Goal: Find specific page/section: Find specific page/section

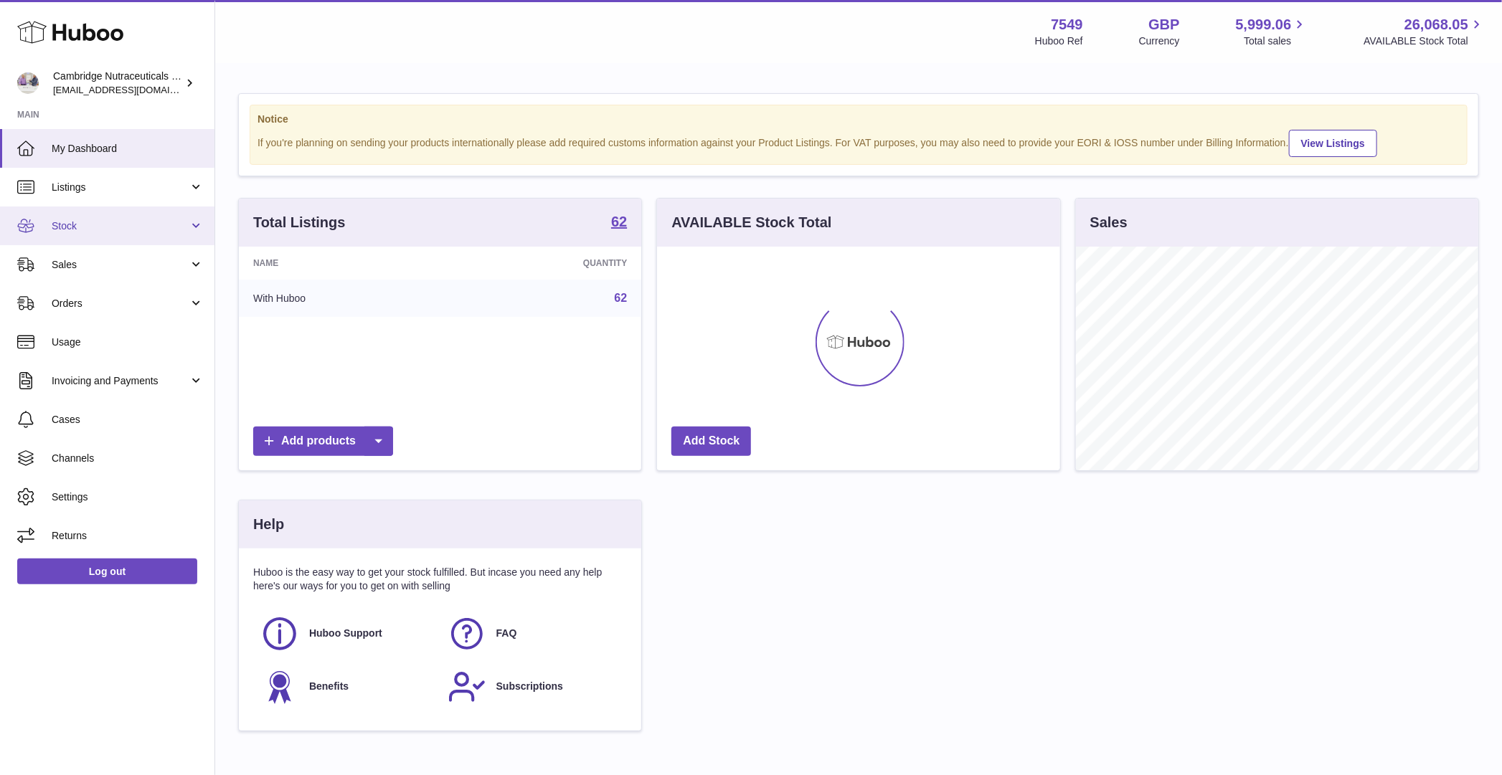
scroll to position [224, 402]
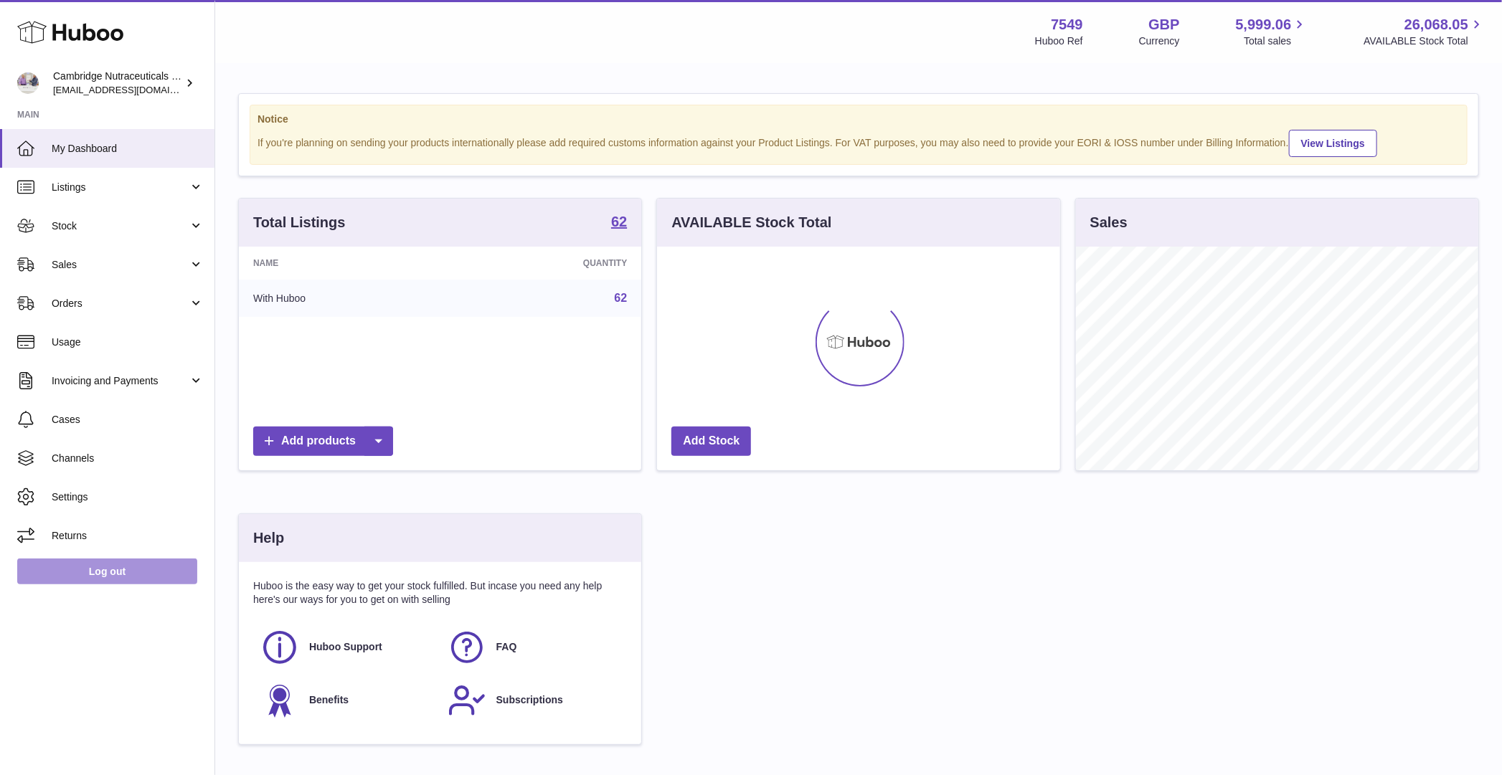
click at [105, 577] on link "Log out" at bounding box center [107, 572] width 180 height 26
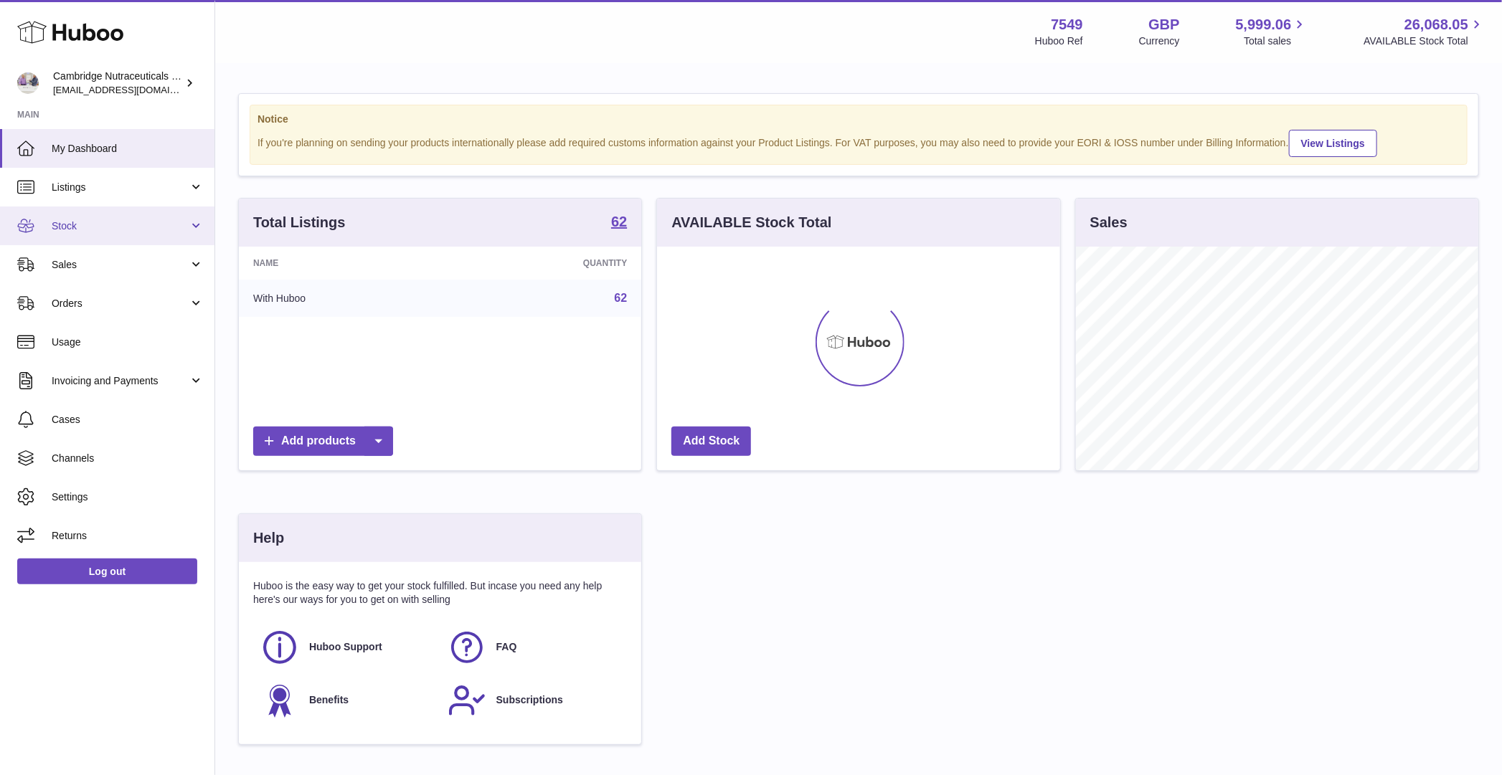
scroll to position [224, 402]
click at [110, 231] on span "Stock" at bounding box center [120, 226] width 137 height 14
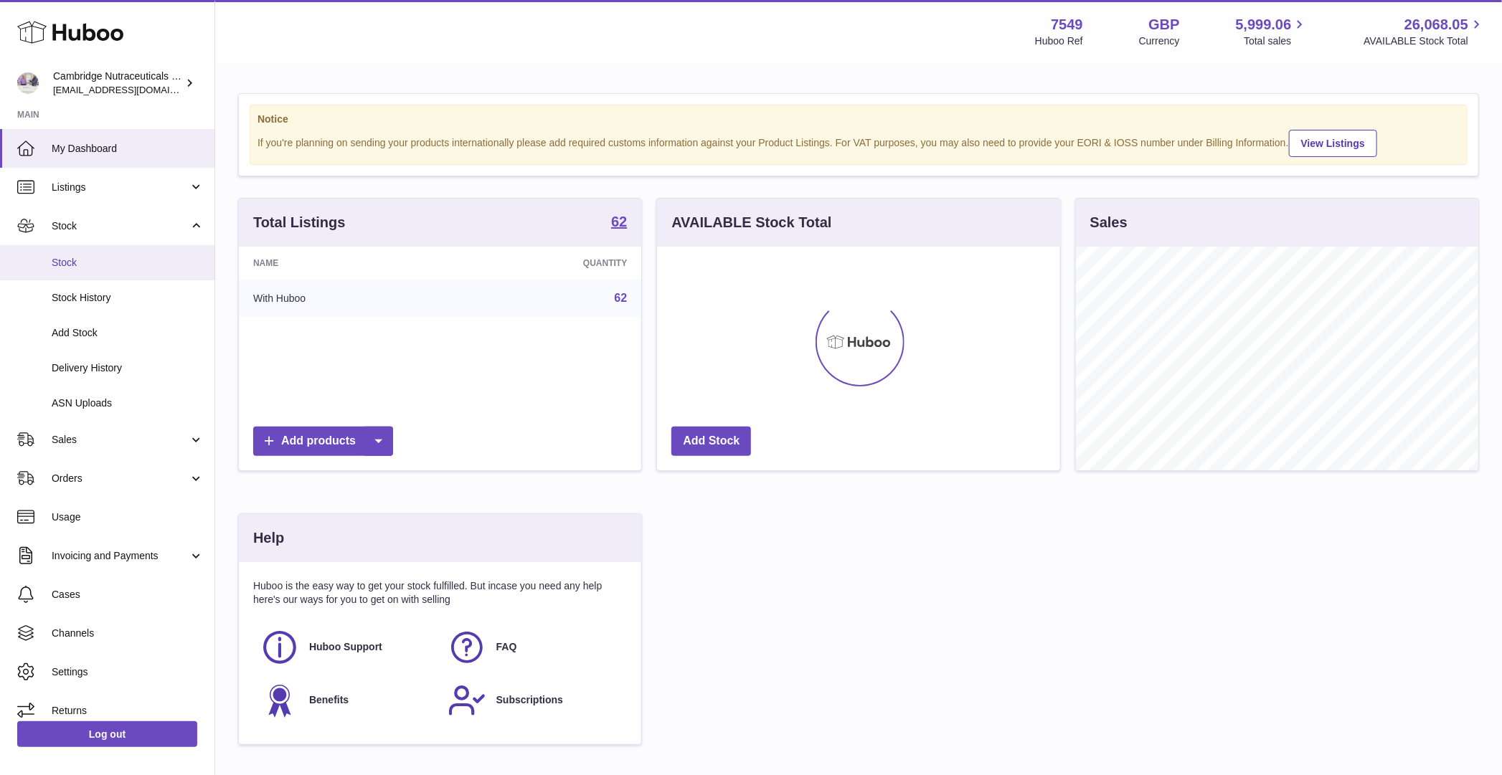
click at [87, 261] on span "Stock" at bounding box center [128, 263] width 152 height 14
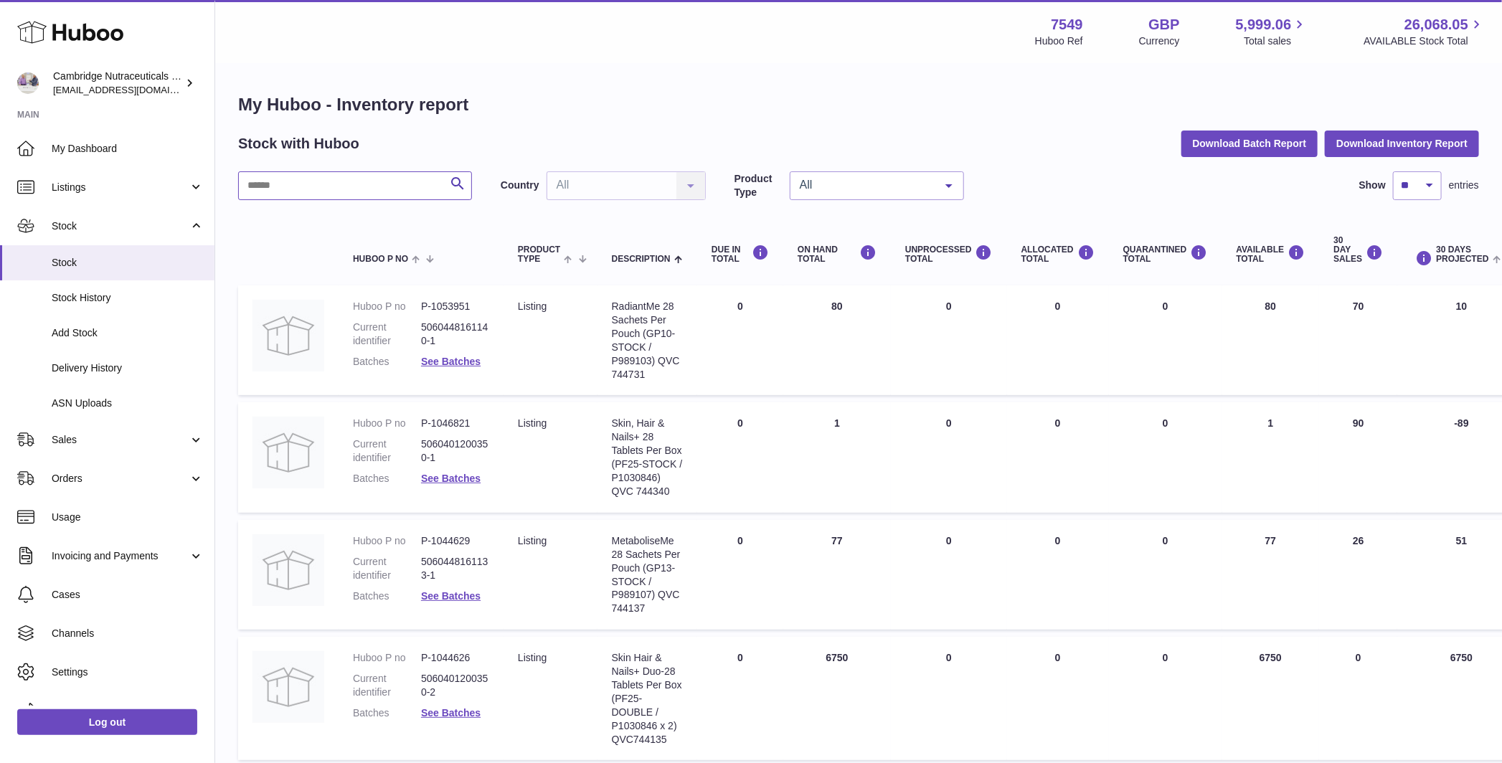
click at [285, 189] on input "text" at bounding box center [355, 185] width 234 height 29
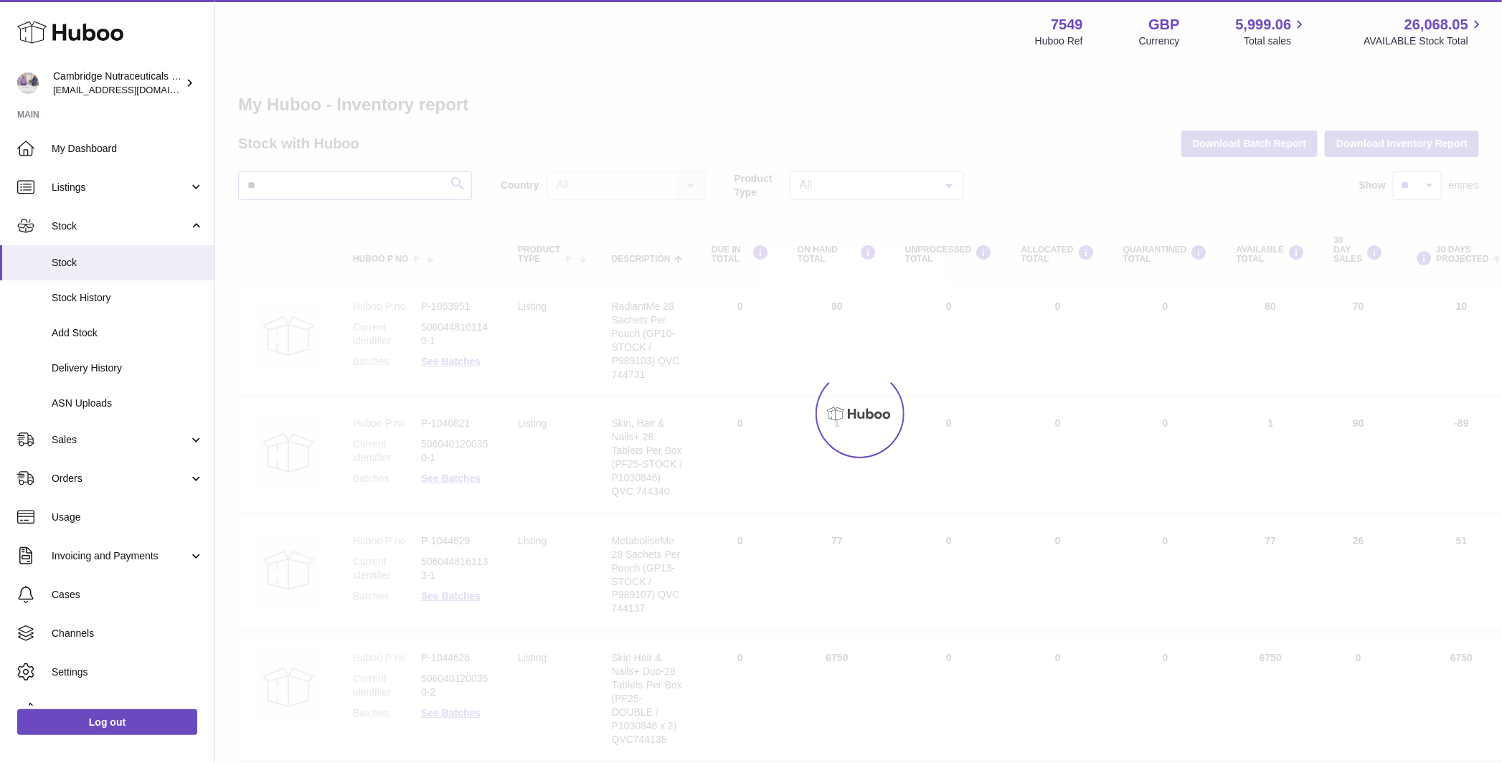
type input "*"
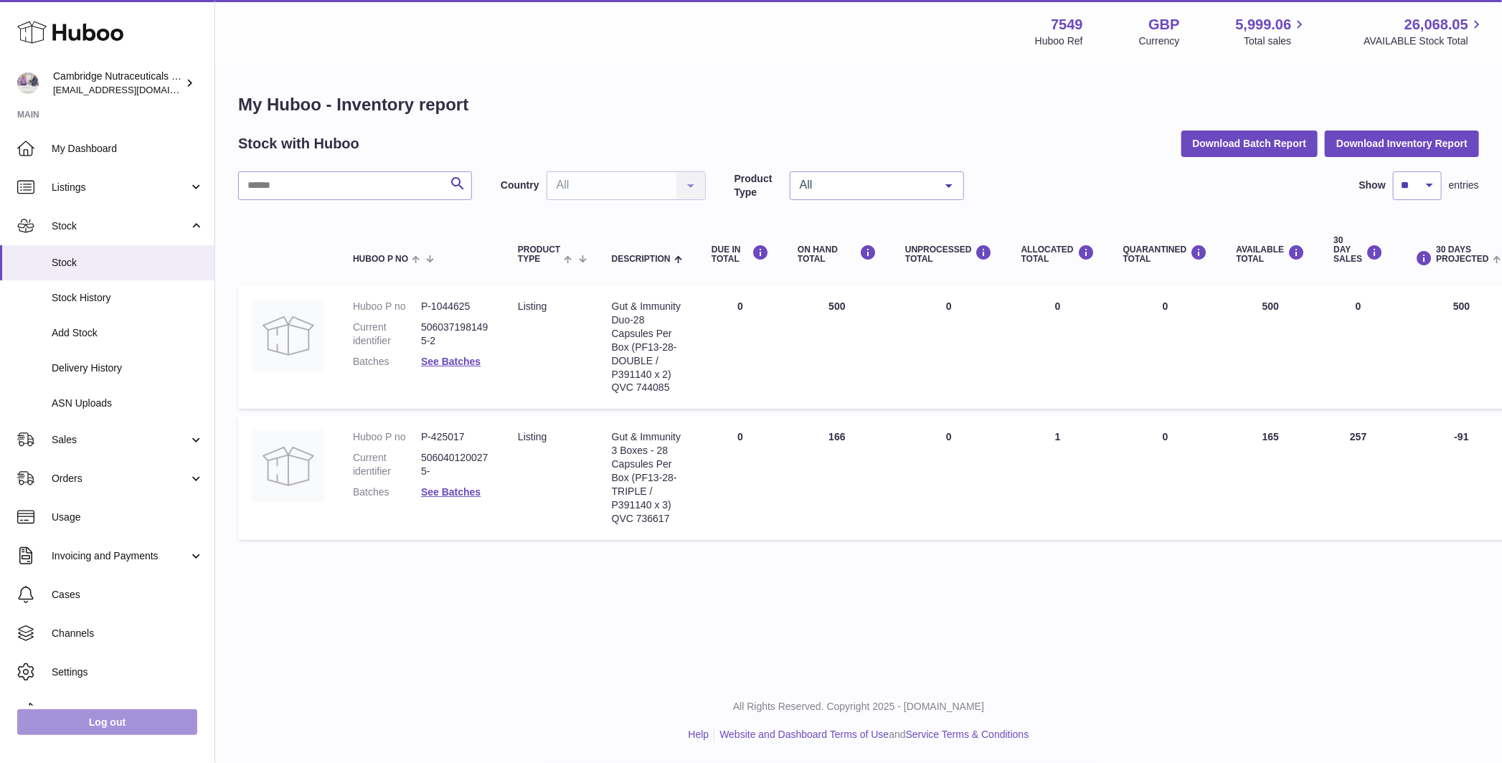
click at [125, 735] on link "Log out" at bounding box center [107, 722] width 180 height 26
